Goal: Transaction & Acquisition: Purchase product/service

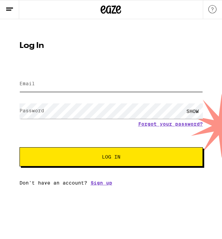
type input "[EMAIL_ADDRESS][DOMAIN_NAME]"
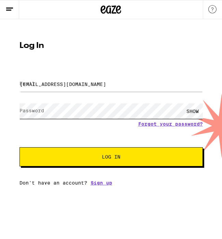
click at [111, 157] on button "Log In" at bounding box center [110, 156] width 183 height 19
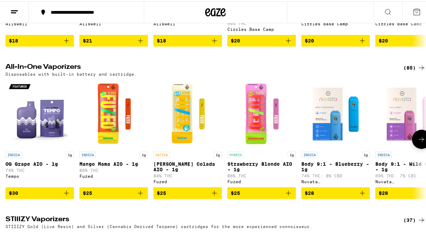
scroll to position [851, 0]
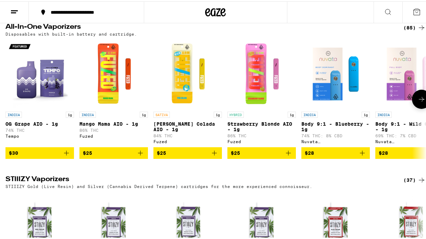
click at [140, 154] on icon "Add to bag" at bounding box center [140, 151] width 5 height 5
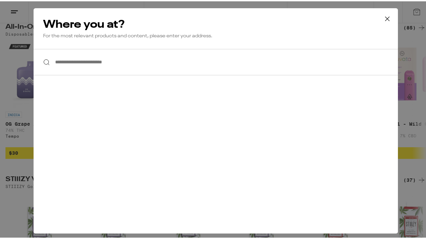
click at [5, 107] on div "**********" at bounding box center [215, 119] width 431 height 239
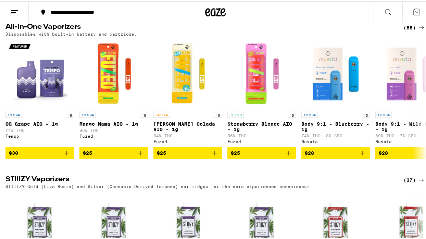
click at [79, 12] on div "**********" at bounding box center [89, 11] width 85 height 5
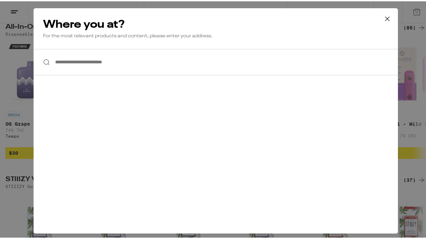
click at [85, 61] on input "**********" at bounding box center [216, 61] width 364 height 26
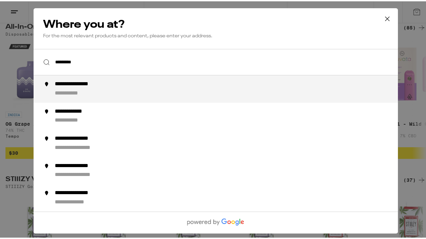
click at [79, 87] on div "**********" at bounding box center [82, 82] width 56 height 7
type input "**********"
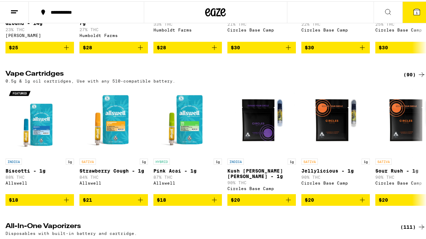
scroll to position [446, 0]
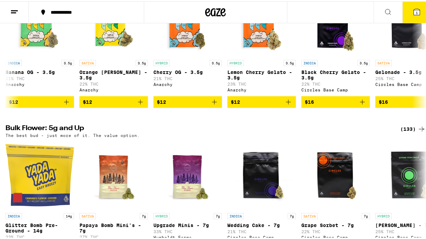
click at [14, 13] on icon at bounding box center [14, 10] width 8 height 8
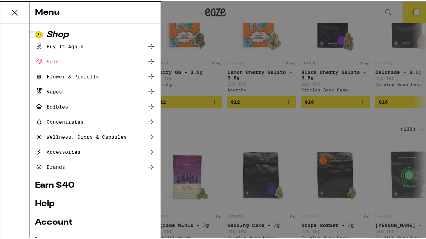
scroll to position [0, 0]
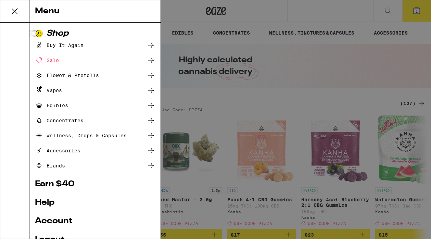
click at [53, 63] on div "Sale" at bounding box center [47, 60] width 24 height 8
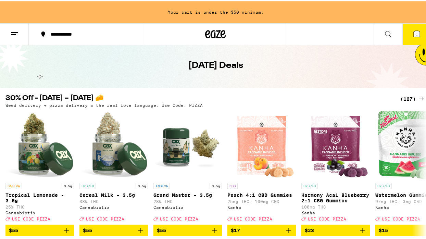
scroll to position [26, 0]
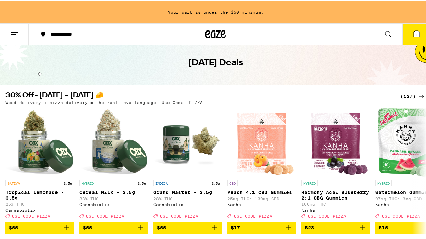
click at [222, 93] on div "(127)" at bounding box center [412, 95] width 25 height 8
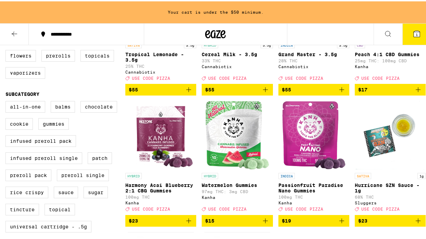
scroll to position [159, 0]
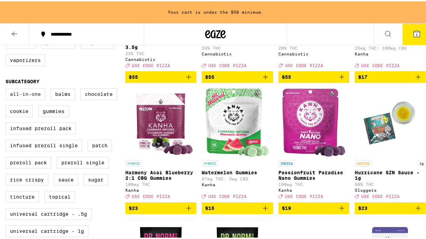
click at [28, 99] on label "All-In-One" at bounding box center [25, 93] width 40 height 12
click at [7, 88] on input "All-In-One" at bounding box center [7, 88] width 0 height 0
checkbox input "true"
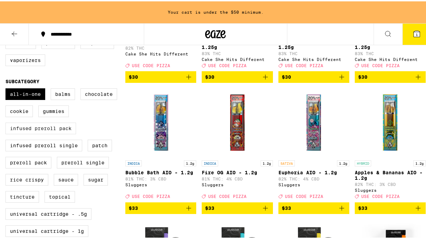
click at [46, 133] on label "Infused Preroll Pack" at bounding box center [40, 127] width 70 height 12
click at [7, 88] on input "Infused Preroll Pack" at bounding box center [7, 88] width 0 height 0
checkbox input "true"
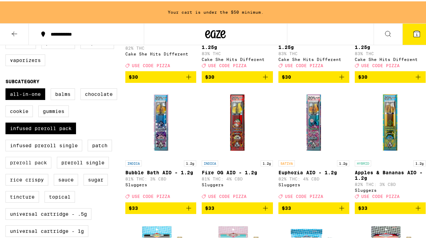
click at [35, 167] on label "Preroll Pack" at bounding box center [28, 161] width 46 height 12
click at [7, 88] on input "Preroll Pack" at bounding box center [7, 88] width 0 height 0
checkbox input "true"
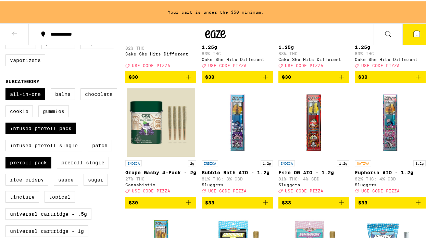
click at [54, 115] on label "Gummies" at bounding box center [53, 110] width 30 height 12
click at [7, 88] on input "Gummies" at bounding box center [7, 88] width 0 height 0
checkbox input "true"
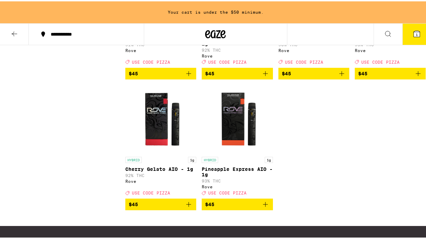
scroll to position [1460, 0]
